Goal: Task Accomplishment & Management: Manage account settings

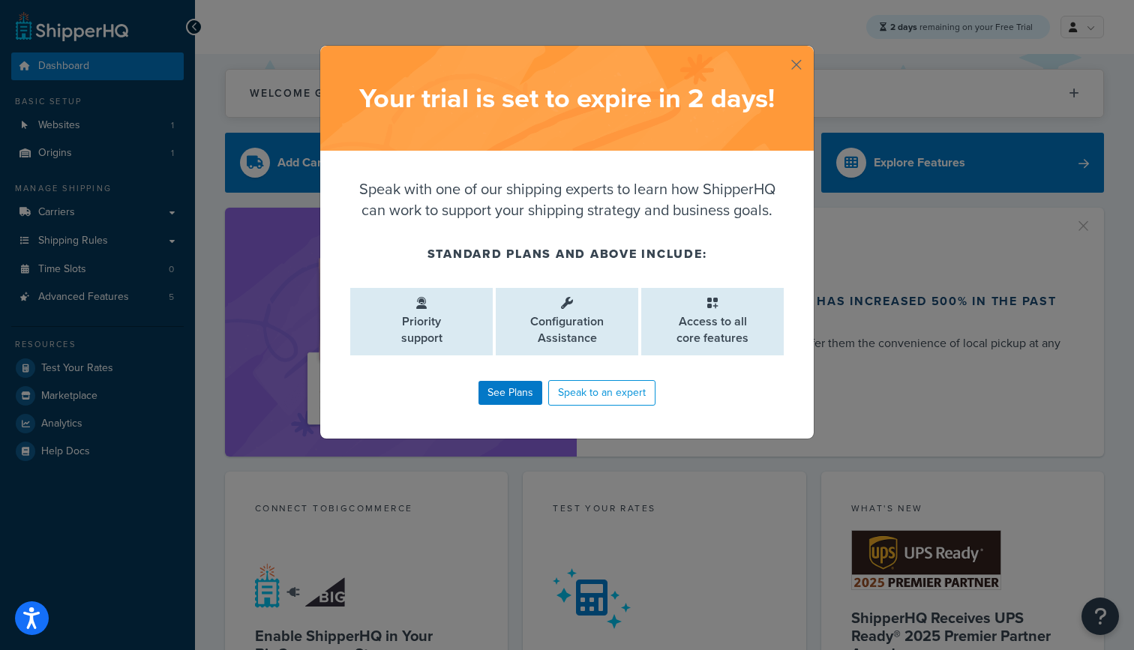
click at [810, 49] on button "button" at bounding box center [812, 48] width 4 height 4
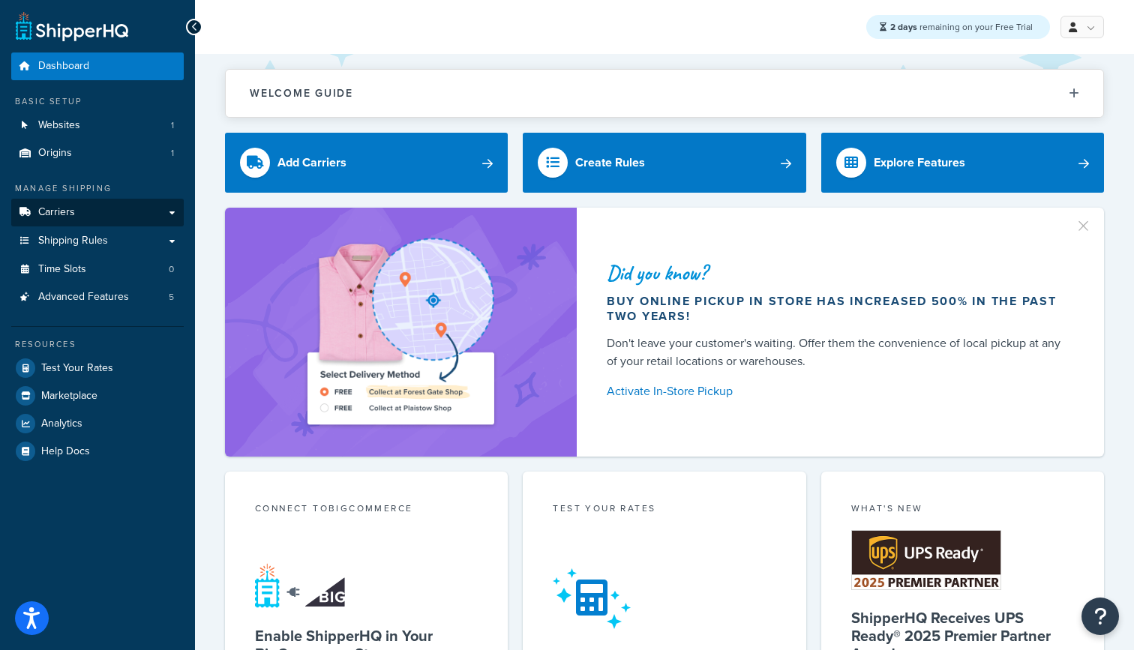
click at [124, 208] on link "Carriers" at bounding box center [97, 213] width 172 height 28
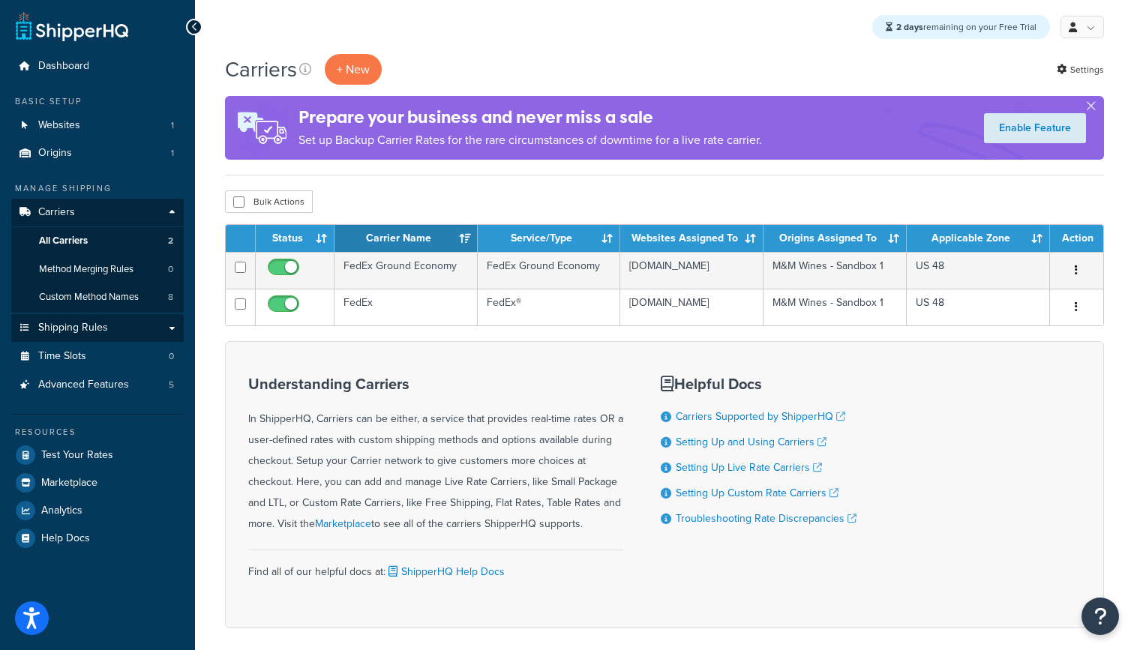
click at [106, 322] on span "Shipping Rules" at bounding box center [73, 328] width 70 height 13
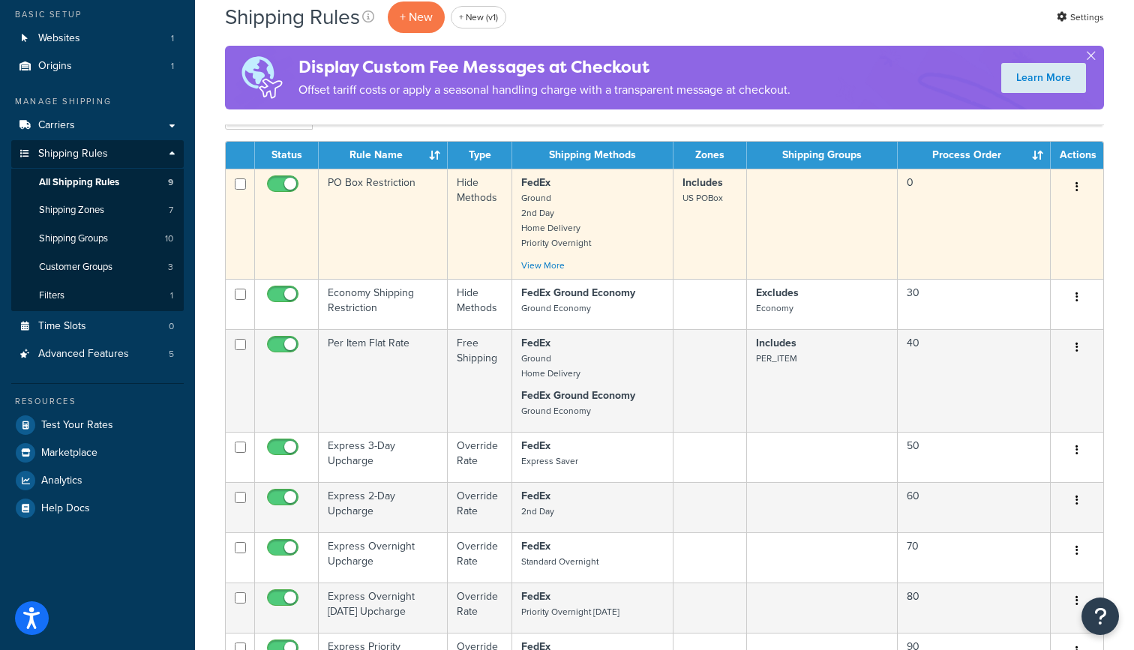
scroll to position [88, 0]
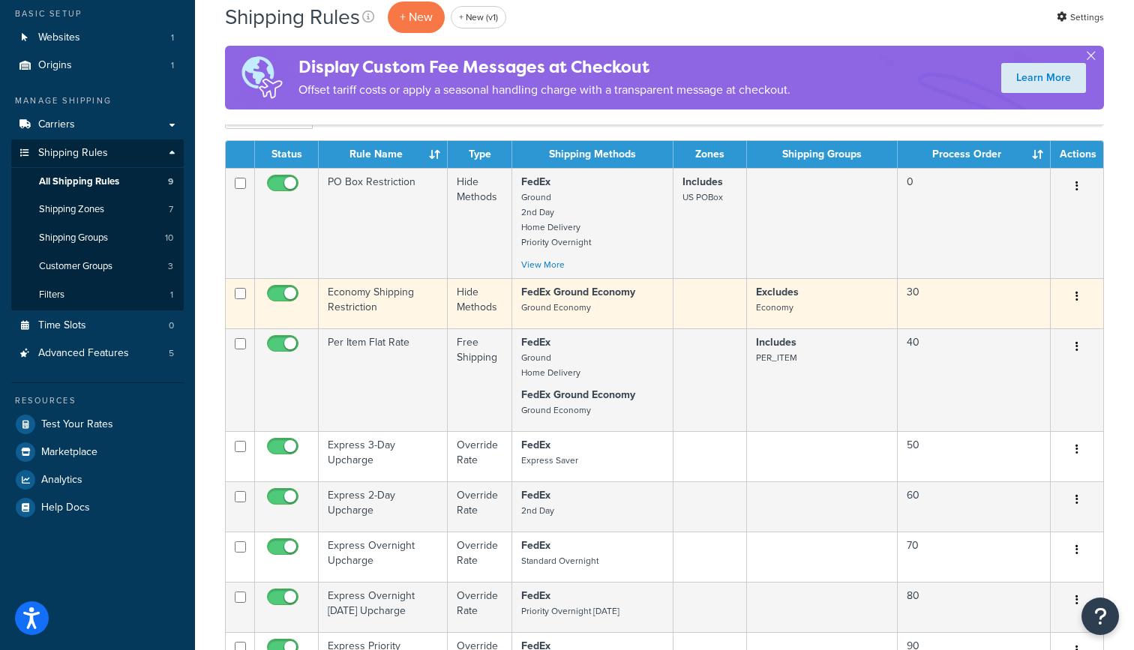
click at [400, 308] on td "Economy Shipping Restriction" at bounding box center [383, 303] width 129 height 50
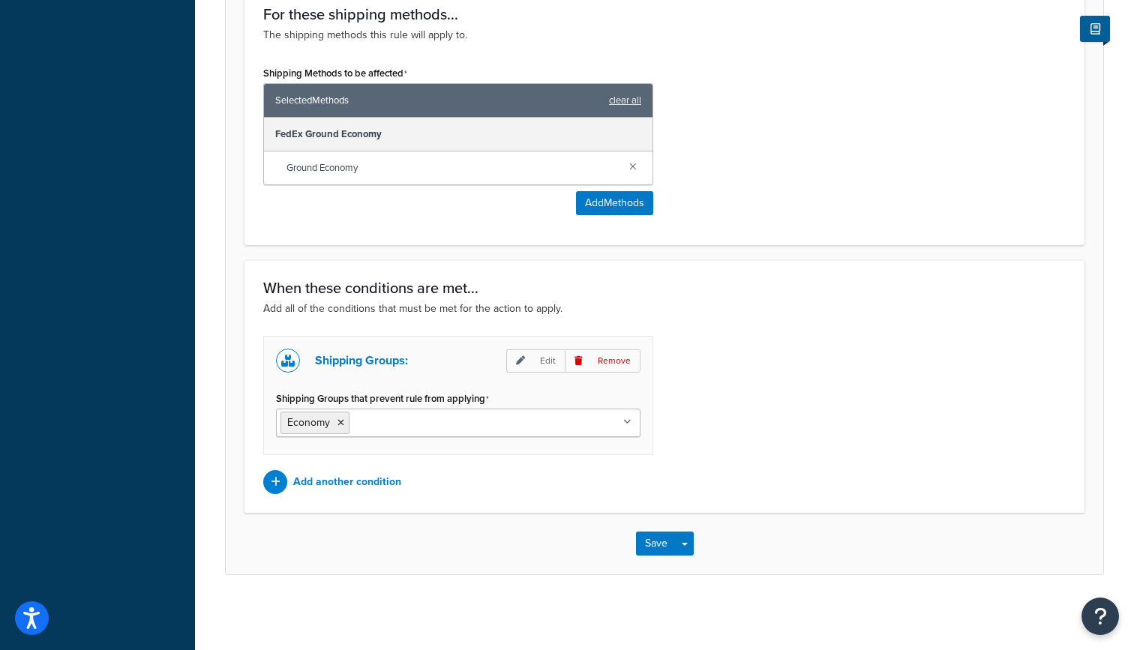
scroll to position [630, 0]
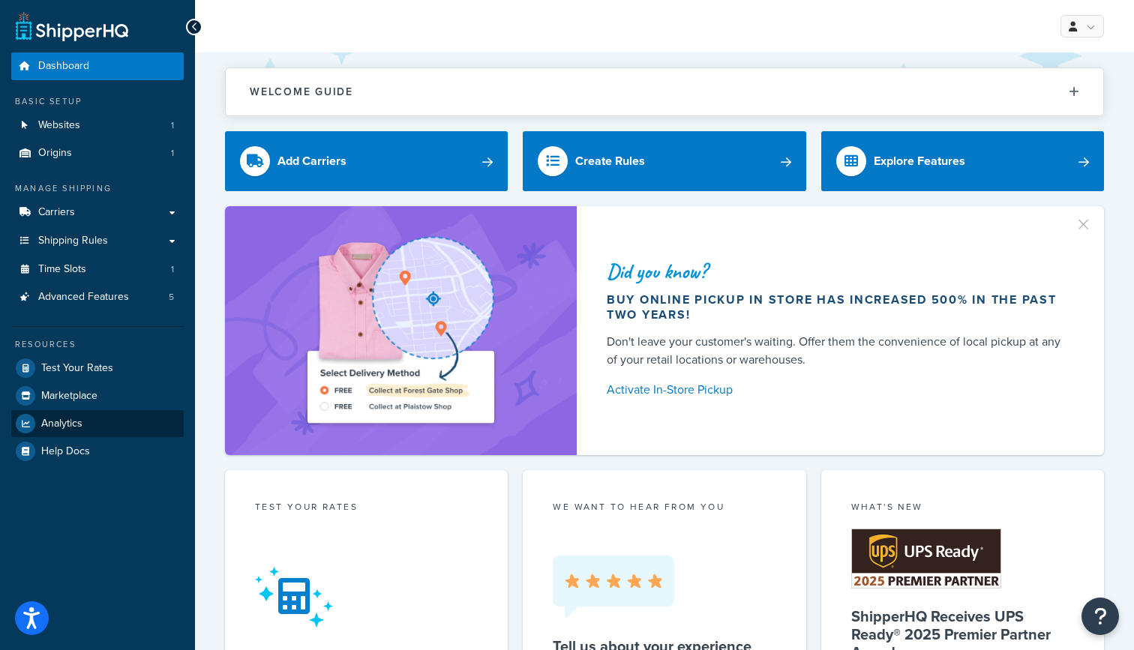
click at [108, 422] on link "Analytics" at bounding box center [97, 423] width 172 height 27
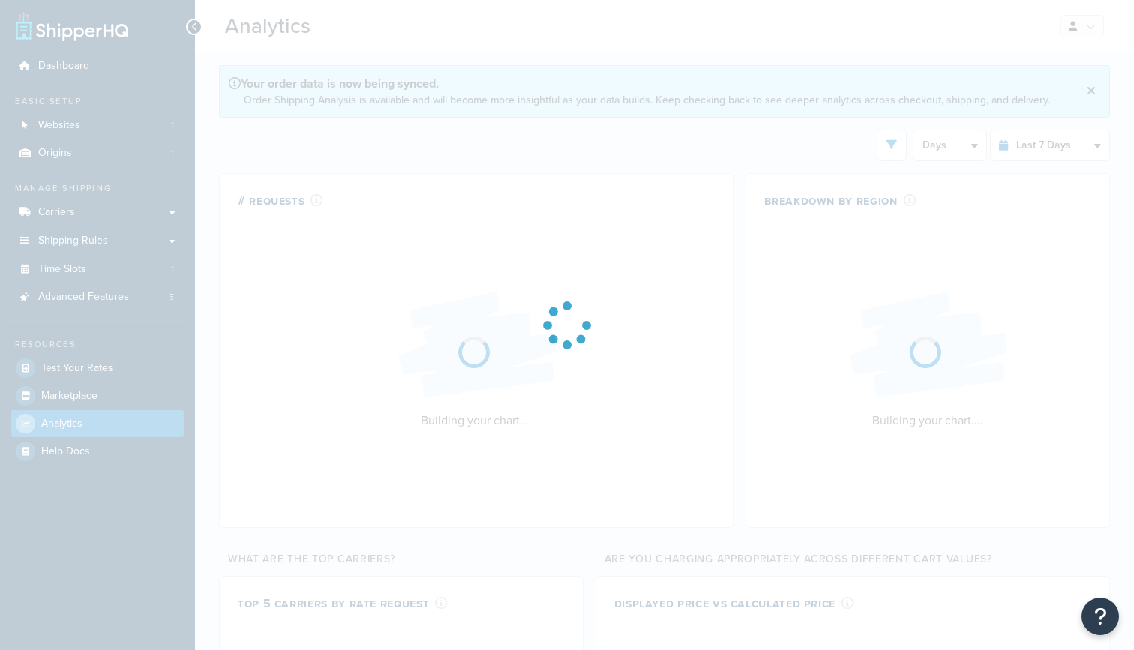
select select "last_7_days"
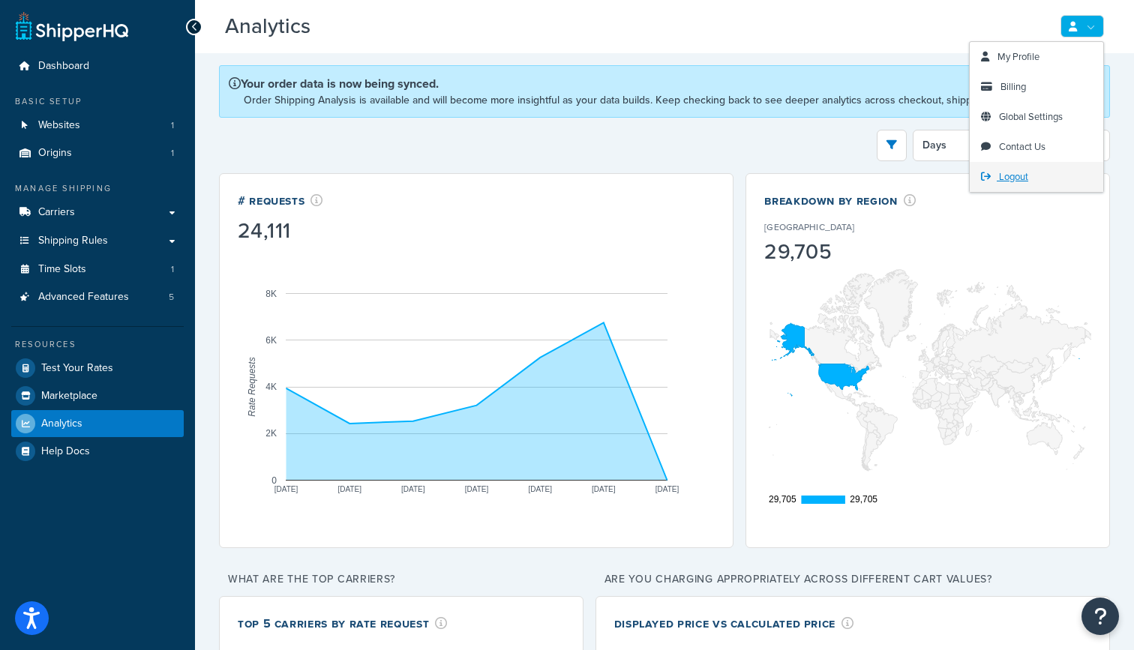
click at [1014, 173] on span "Logout" at bounding box center [1013, 176] width 29 height 14
